Goal: Find specific page/section: Find specific page/section

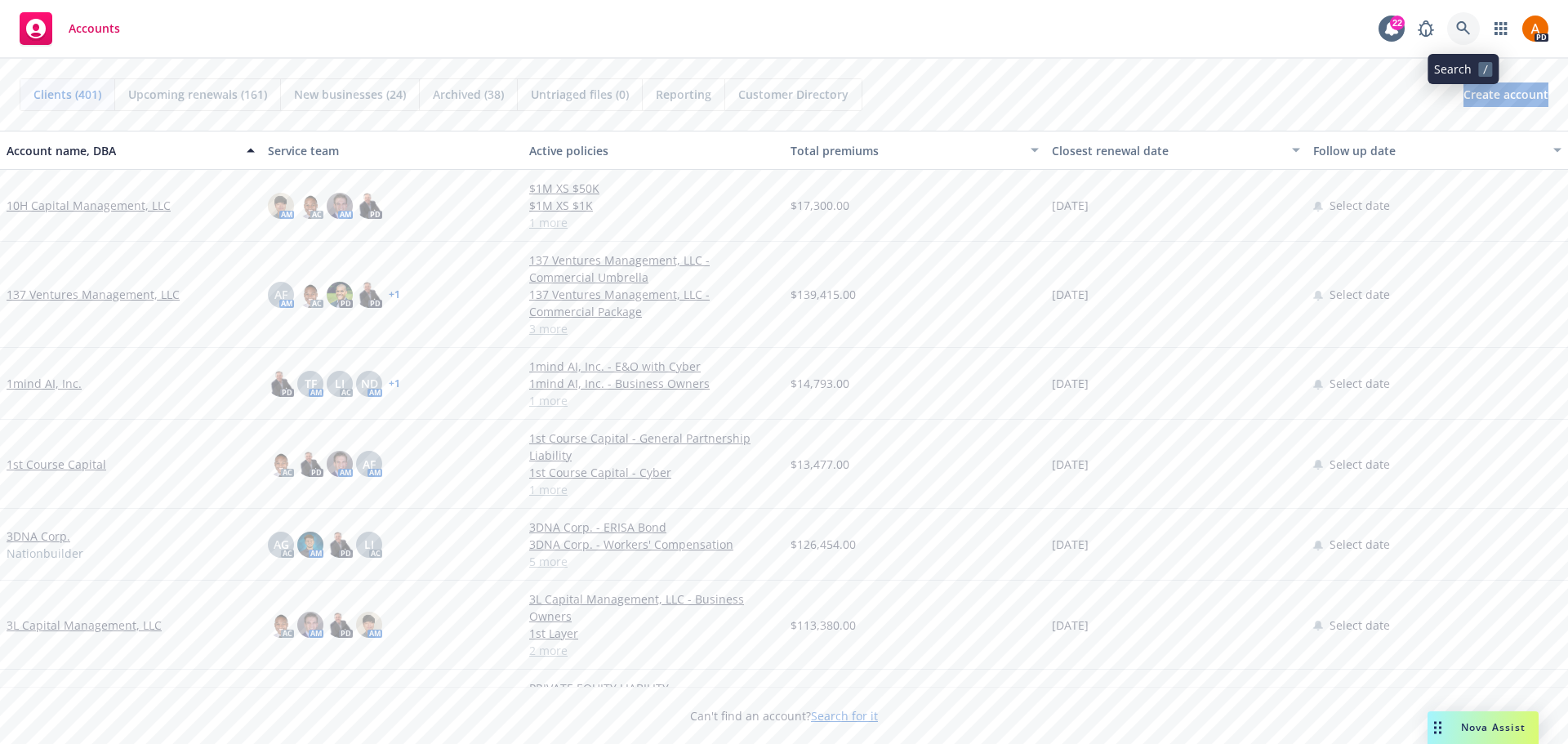
click at [1466, 25] on icon at bounding box center [1462, 28] width 14 height 14
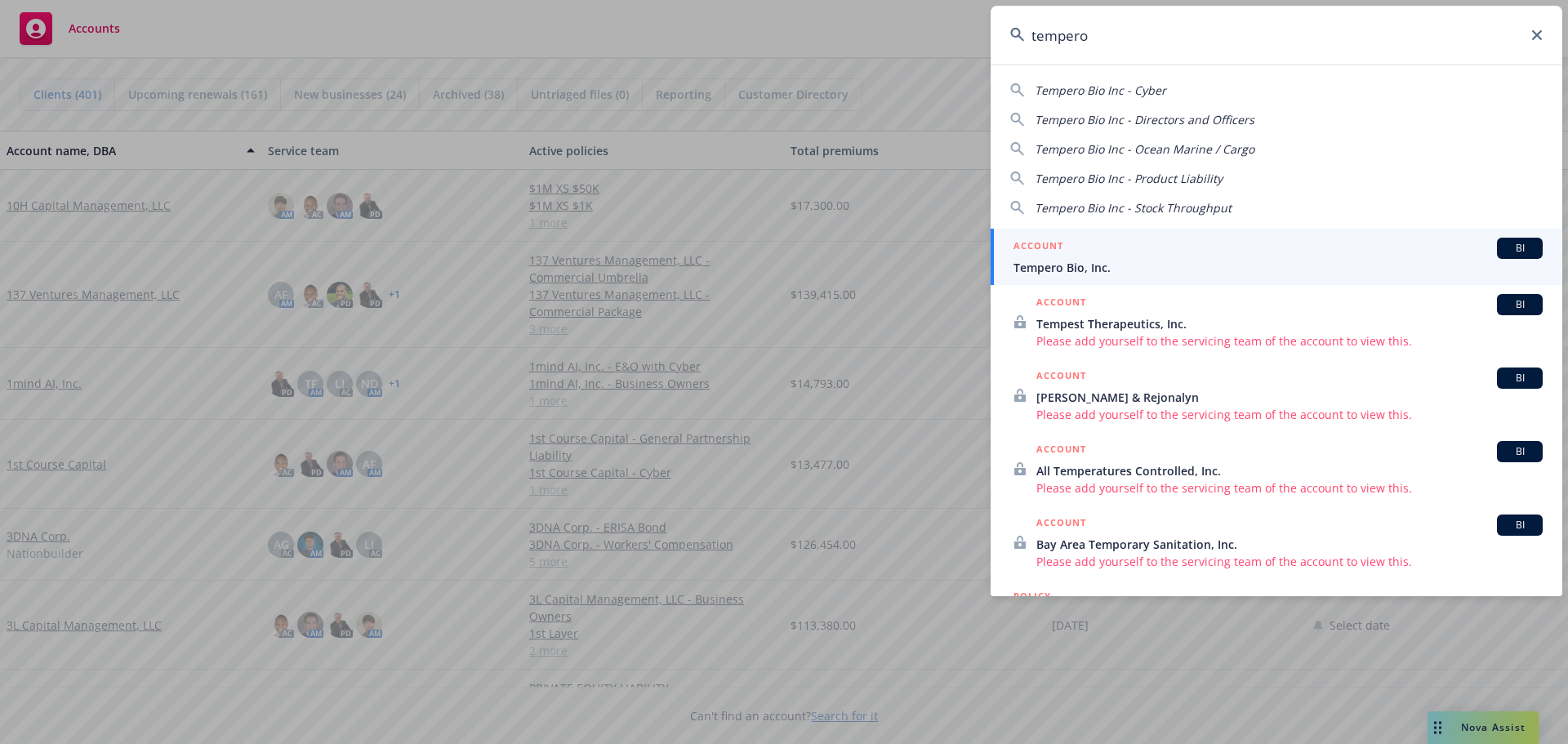
type input "tempero"
click at [1053, 271] on span "Tempero Bio, Inc." at bounding box center [1277, 267] width 529 height 17
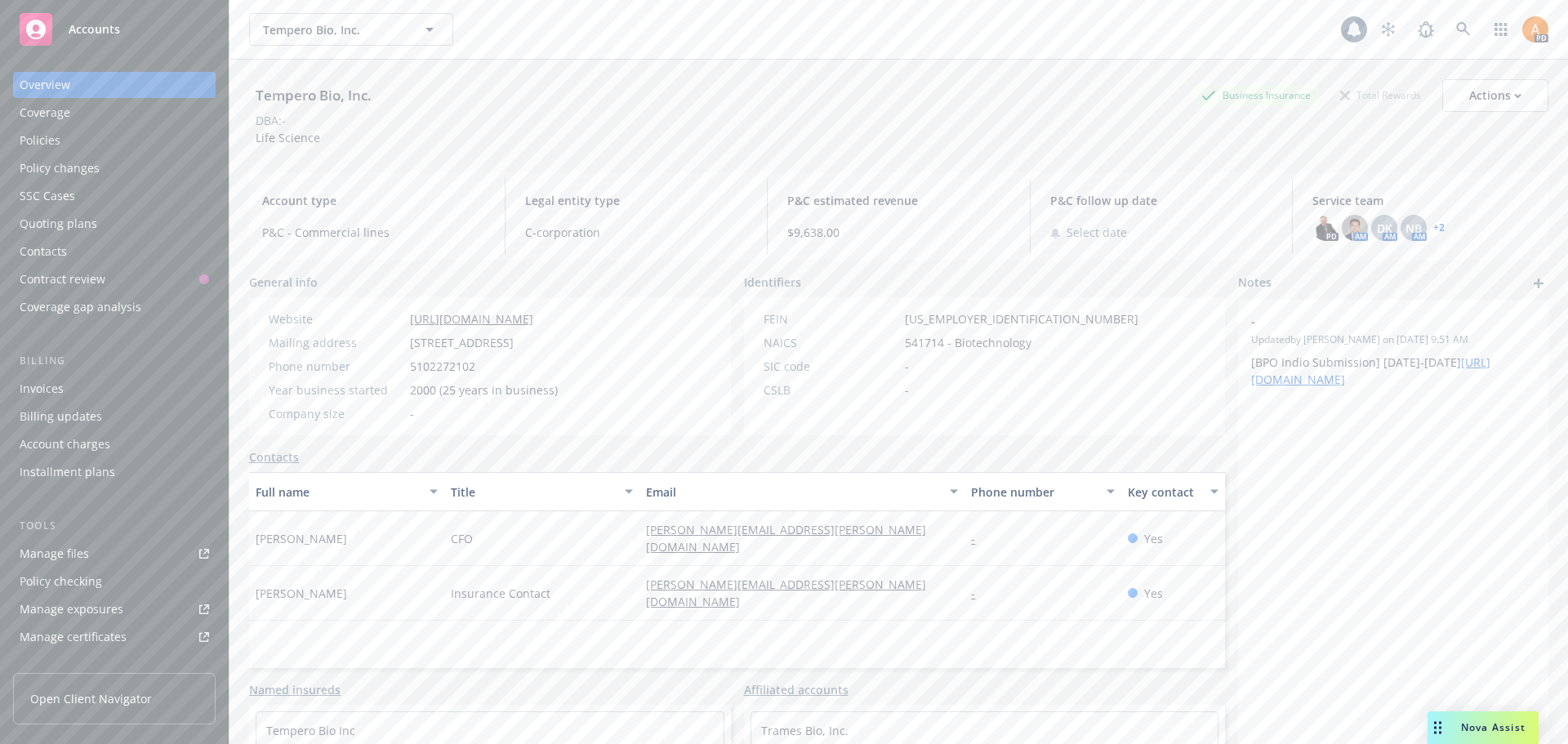
click at [65, 132] on div "Policies" at bounding box center [115, 140] width 189 height 26
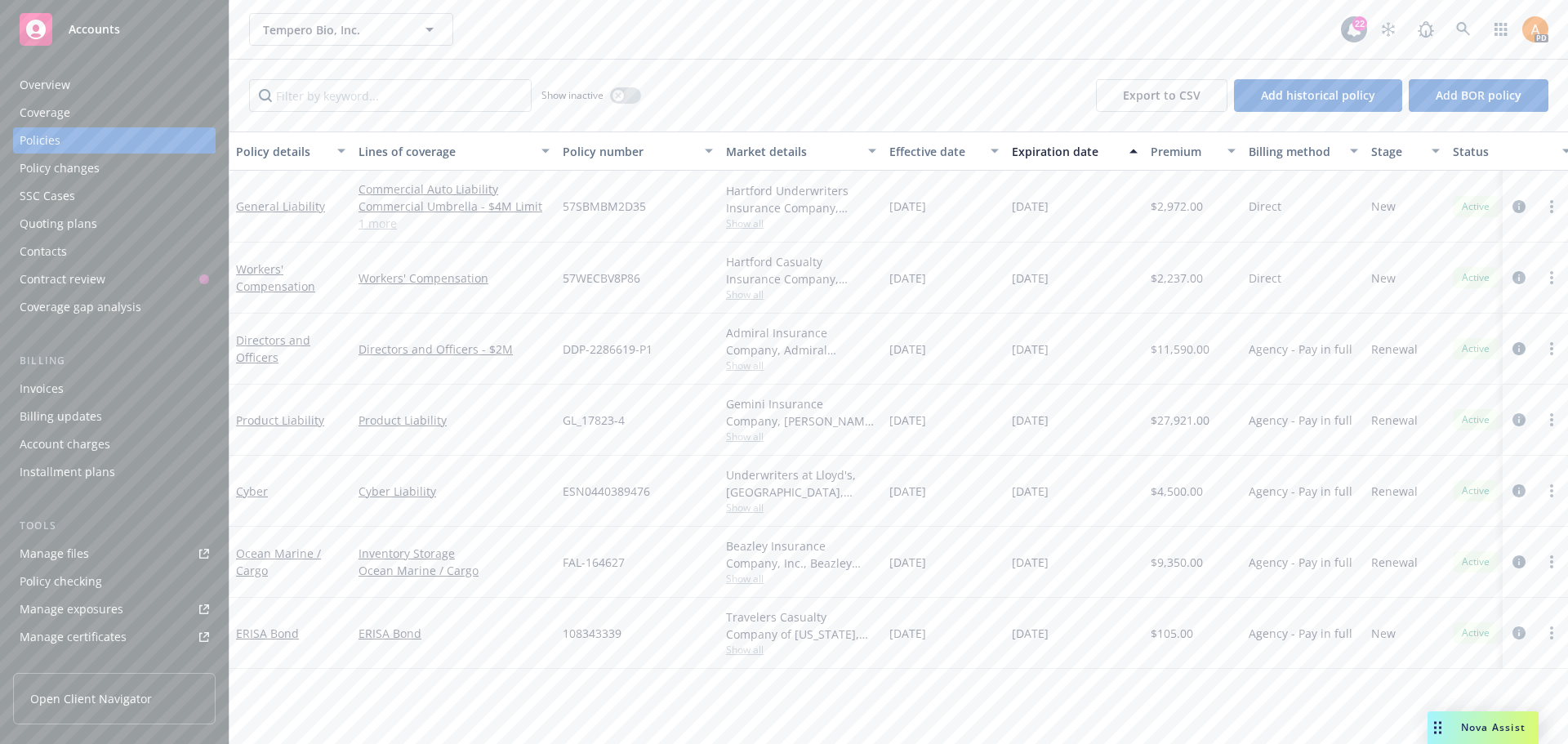
click at [745, 433] on span "Show all" at bounding box center [801, 436] width 151 height 14
click at [279, 417] on link "Product Liability" at bounding box center [281, 419] width 88 height 15
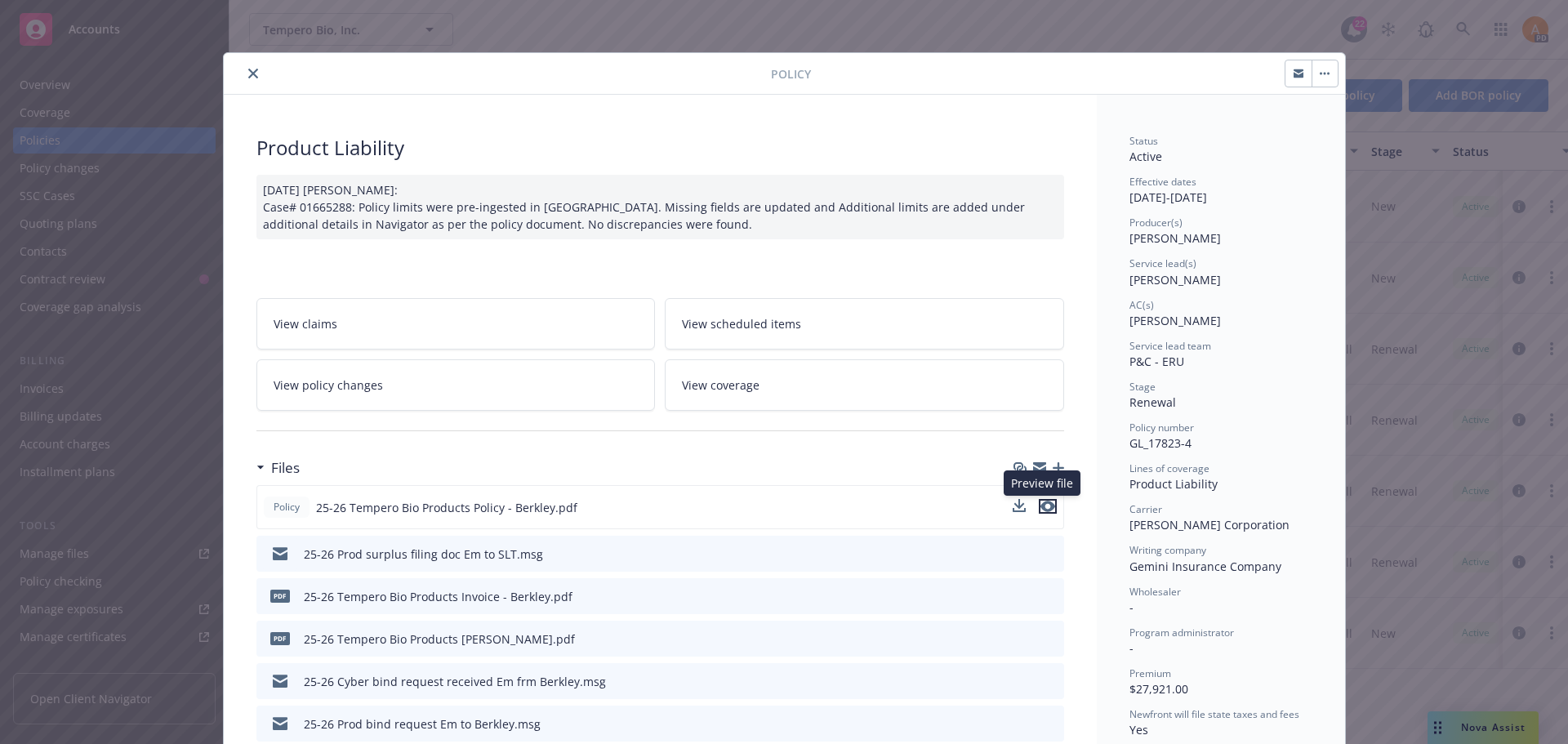
click at [1042, 506] on icon "preview file" at bounding box center [1047, 506] width 14 height 12
click at [252, 79] on button "close" at bounding box center [254, 74] width 20 height 20
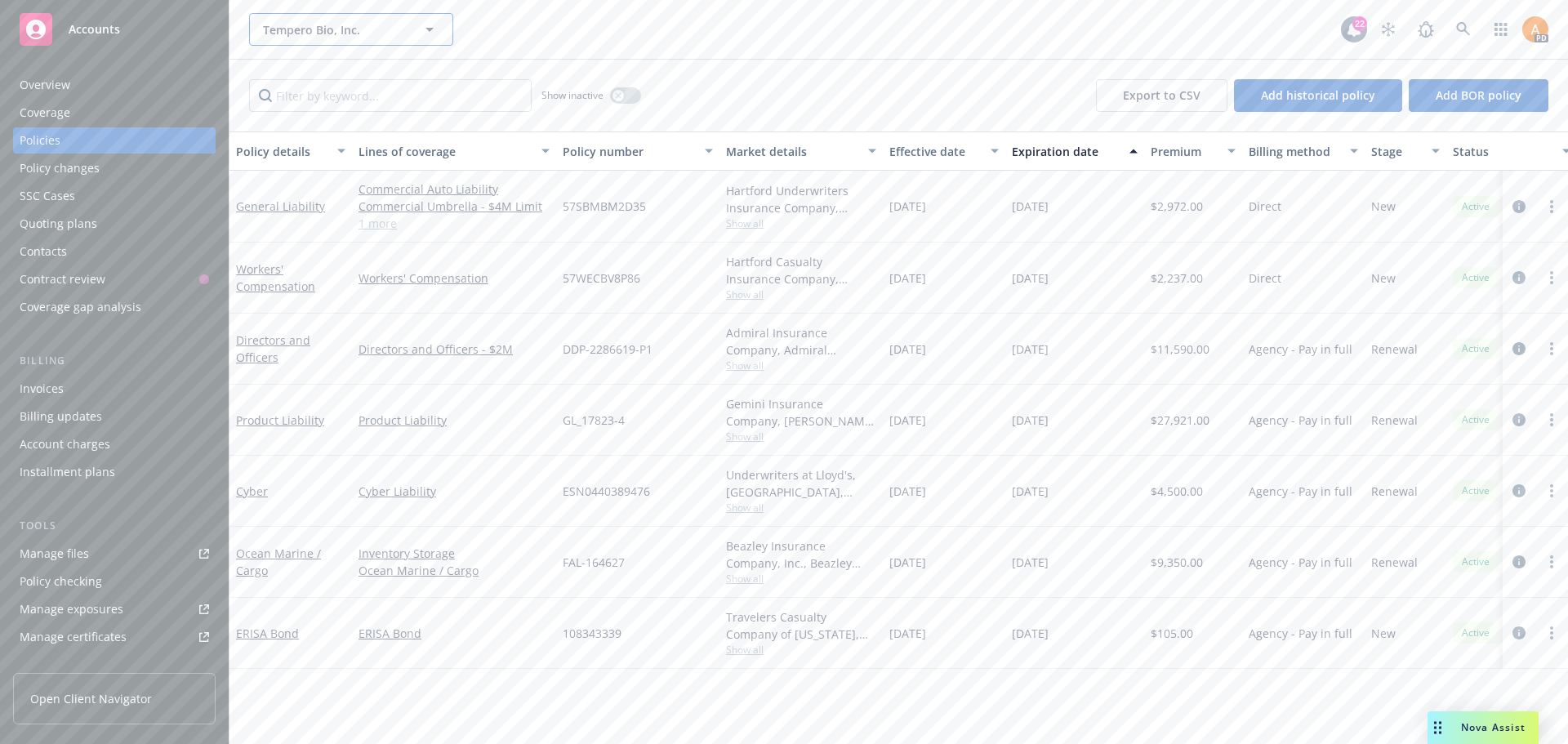
click at [322, 29] on span "Tempero Bio, Inc." at bounding box center [333, 30] width 142 height 17
click at [384, 27] on span "Tempero Bio, Inc." at bounding box center [333, 30] width 142 height 17
type input "p"
click at [318, 22] on span "Tempero Bio, Inc." at bounding box center [333, 30] width 142 height 17
type input "curious cases"
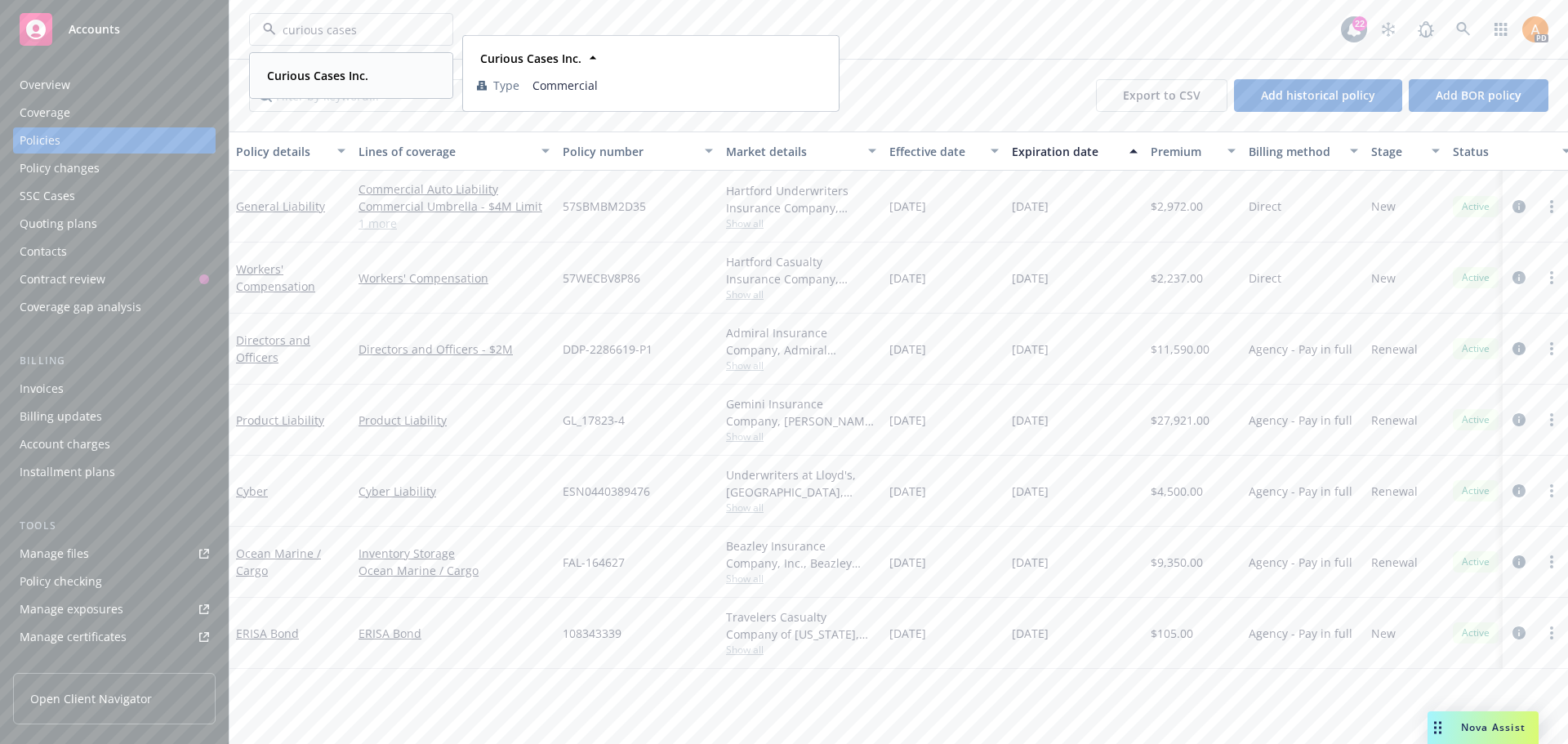
click at [318, 82] on strong "Curious Cases Inc." at bounding box center [318, 75] width 101 height 15
